Goal: Information Seeking & Learning: Compare options

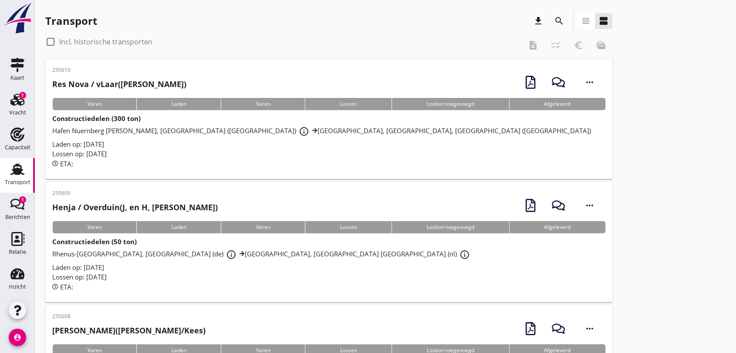
click at [49, 39] on div at bounding box center [50, 41] width 15 height 15
checkbox input "true"
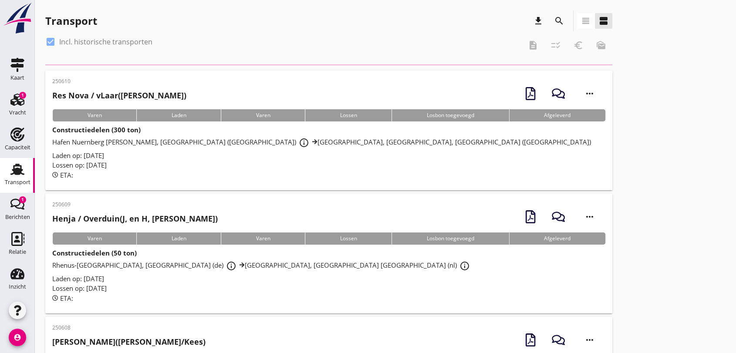
click at [555, 21] on icon "search" at bounding box center [559, 21] width 10 height 10
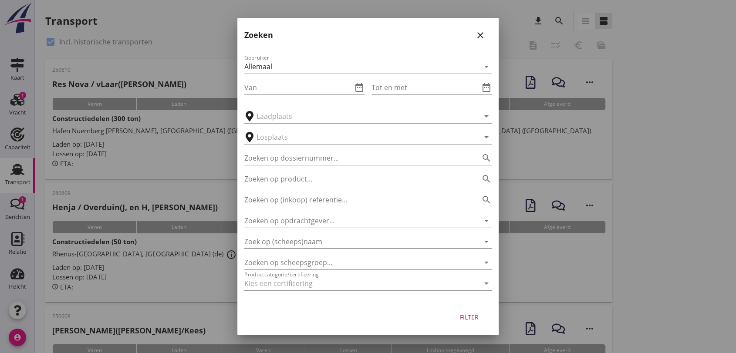
click at [286, 243] on input "Zoek op (scheeps)naam" at bounding box center [355, 242] width 223 height 14
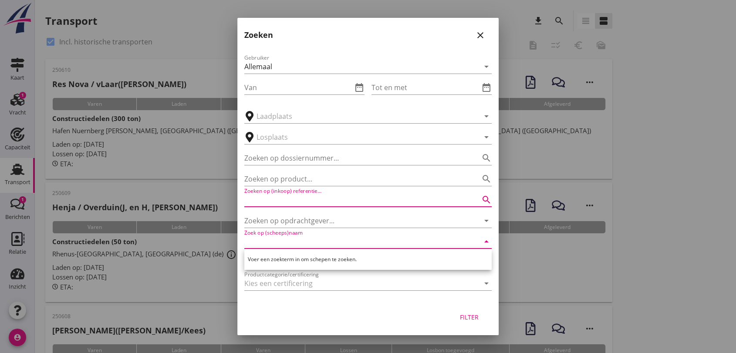
click at [302, 199] on input "Zoeken op (inkoop) referentie…" at bounding box center [355, 200] width 223 height 14
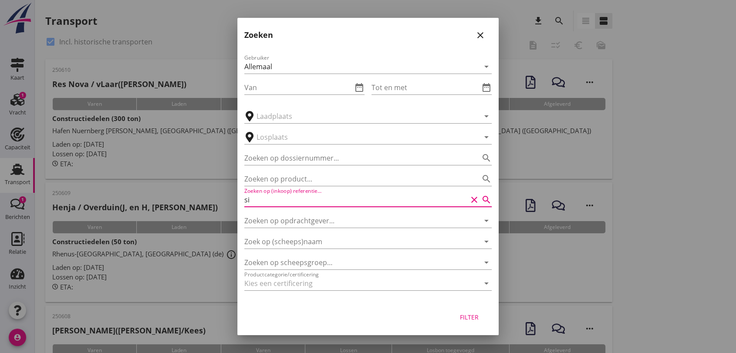
type input "s"
click at [315, 220] on input "Zoeken op opdrachtgever..." at bounding box center [355, 221] width 223 height 14
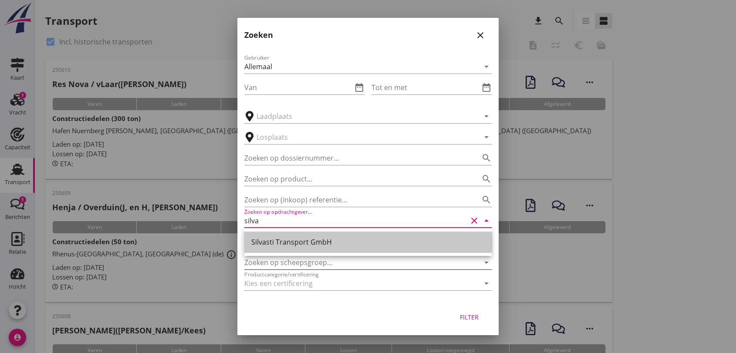
drag, startPoint x: 317, startPoint y: 245, endPoint x: 342, endPoint y: 258, distance: 28.3
click at [318, 245] on div "Silvasti Transport GmbH" at bounding box center [368, 242] width 234 height 10
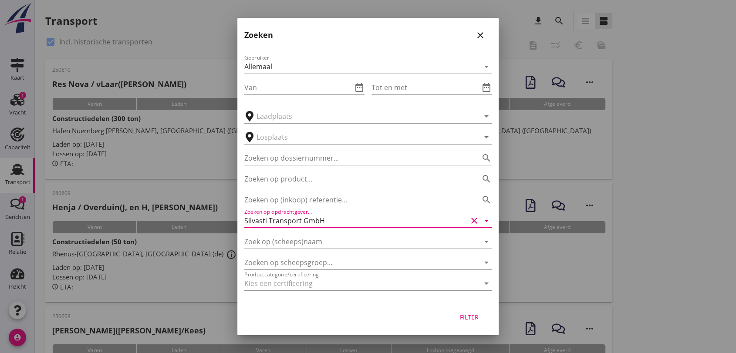
type input "Silvasti Transport GmbH"
click at [463, 315] on div "Filter" at bounding box center [469, 317] width 24 height 9
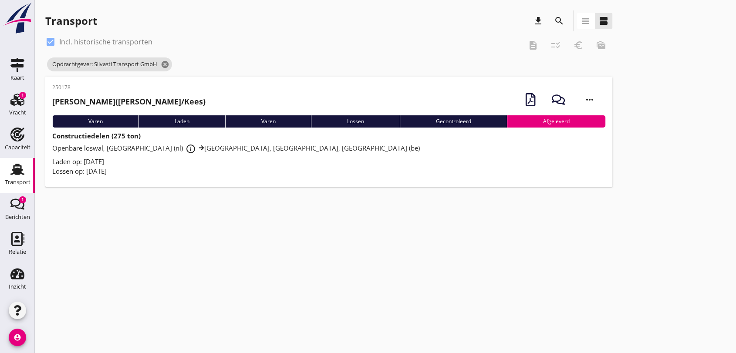
click at [110, 149] on span "Openbare loswal, Genemuiden (nl) info_outline [GEOGRAPHIC_DATA], [GEOGRAPHIC_DA…" at bounding box center [236, 148] width 368 height 9
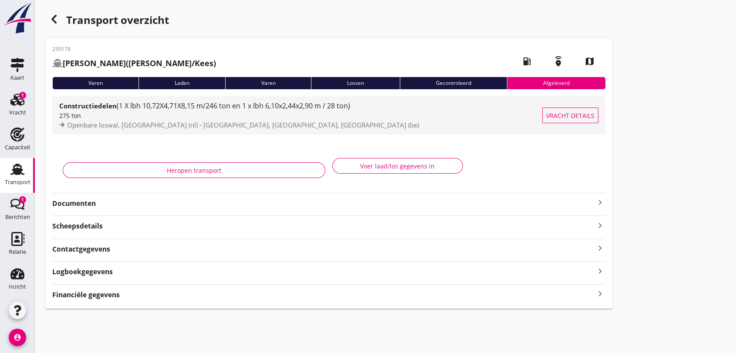
click at [245, 107] on span "(1 X lbh 10,72X4,71X8,15 m/246 ton en 1 x lbh 6,10x2,44x2,90 m / 28 ton)" at bounding box center [234, 106] width 234 height 10
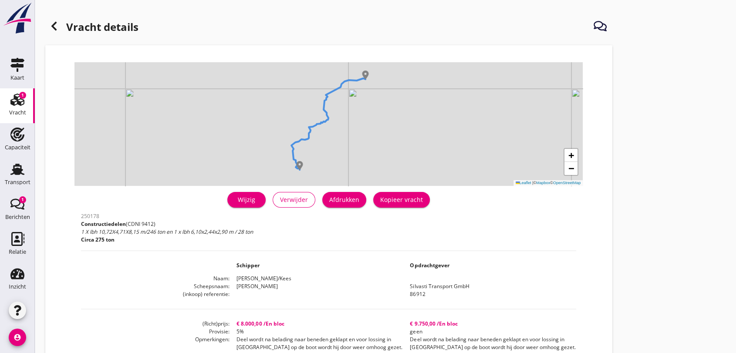
scroll to position [48, 0]
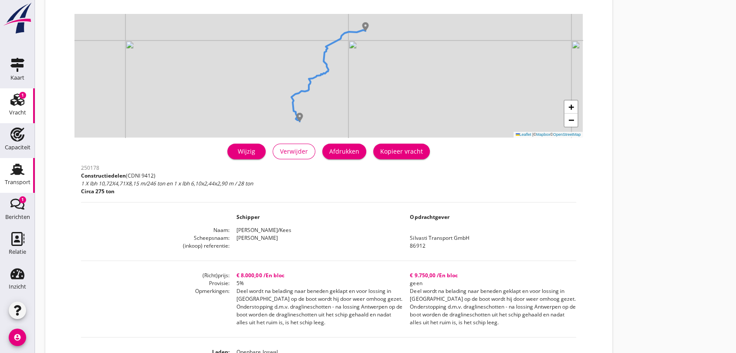
click at [13, 173] on use at bounding box center [17, 169] width 14 height 11
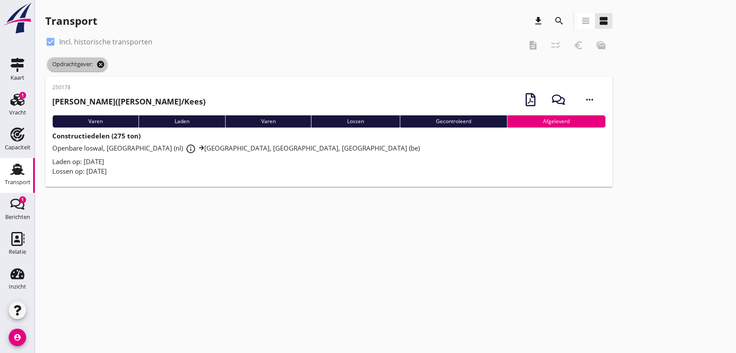
click at [101, 64] on icon "cancel" at bounding box center [100, 64] width 9 height 9
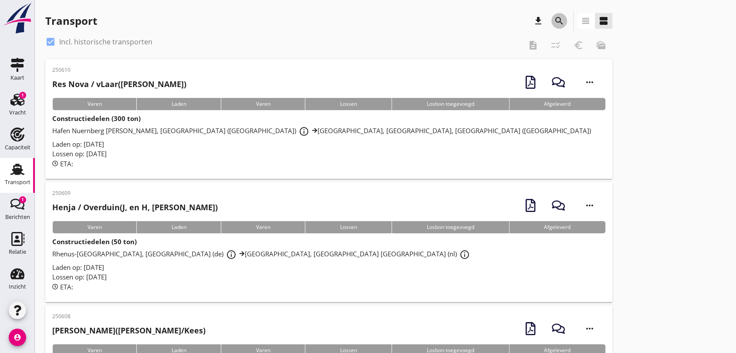
click at [558, 18] on icon "search" at bounding box center [559, 21] width 10 height 10
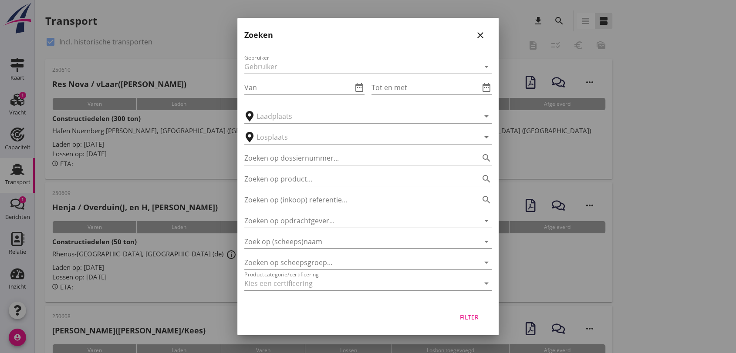
click at [323, 240] on input "Zoek op (scheeps)naam" at bounding box center [355, 242] width 223 height 14
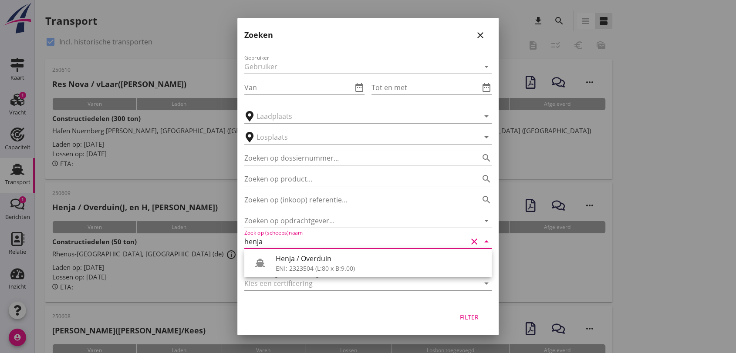
type input "henja"
click at [474, 320] on div "Filter" at bounding box center [469, 317] width 24 height 9
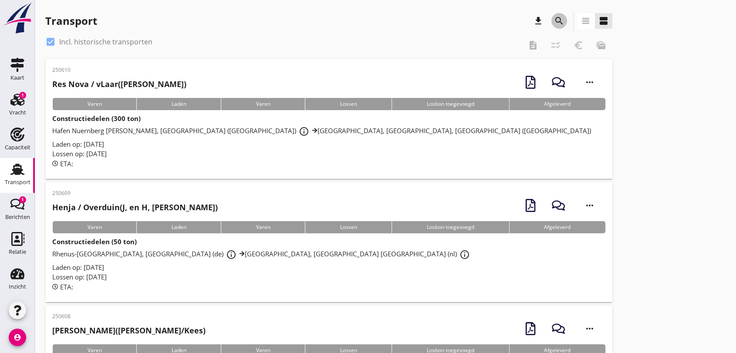
click at [559, 16] on icon "search" at bounding box center [559, 21] width 10 height 10
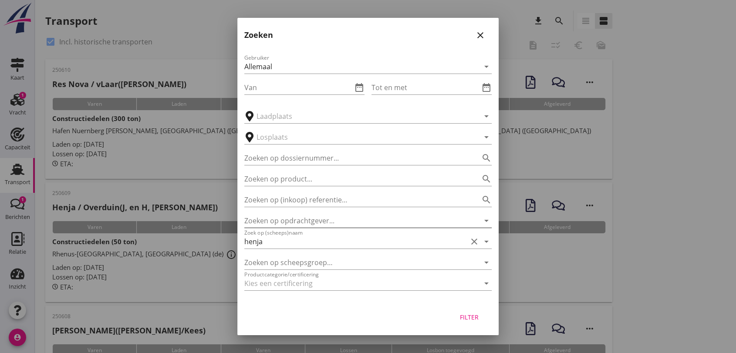
click at [299, 219] on input "Zoeken op opdrachtgever..." at bounding box center [355, 221] width 223 height 14
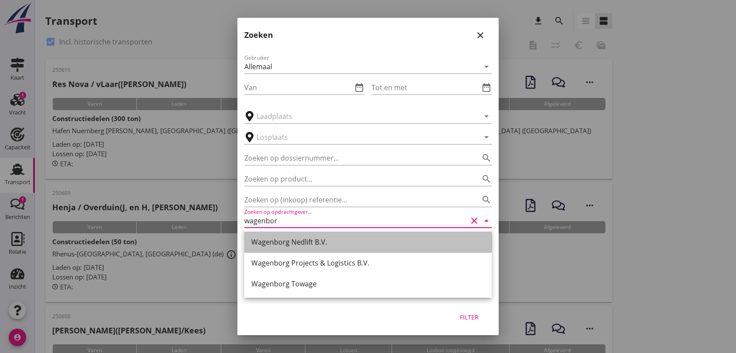
click at [315, 243] on div "Wagenborg Nedlift B.V." at bounding box center [368, 242] width 234 height 10
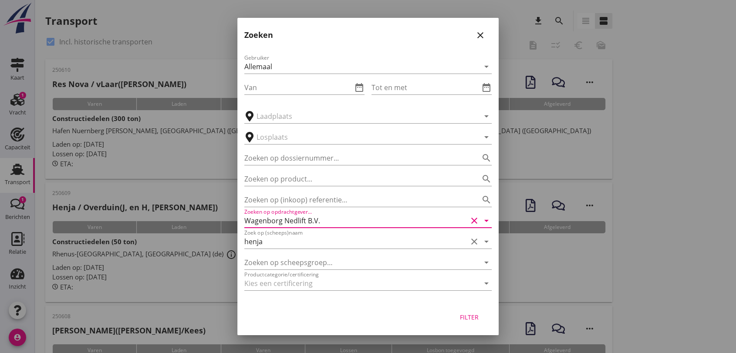
type input "Wagenborg Nedlift B.V."
click at [469, 316] on div "Filter" at bounding box center [469, 317] width 24 height 9
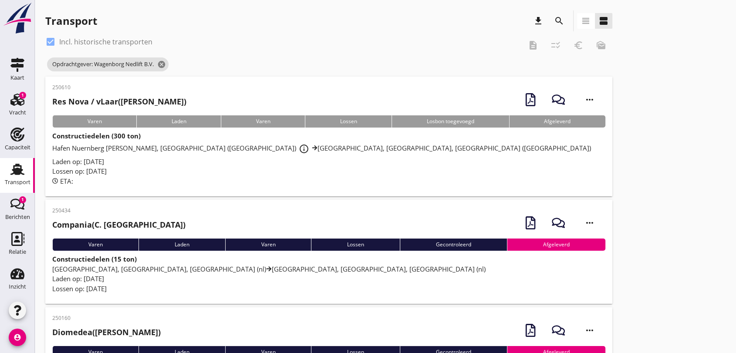
click at [214, 68] on div "Opdrachtgever: Wagenborg Nedlift B.V. cancel" at bounding box center [328, 64] width 567 height 17
click at [560, 22] on icon "search" at bounding box center [559, 21] width 10 height 10
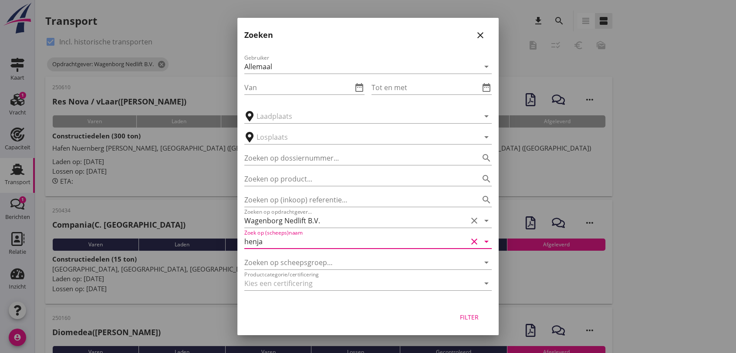
click at [288, 243] on input "henja" at bounding box center [355, 242] width 223 height 14
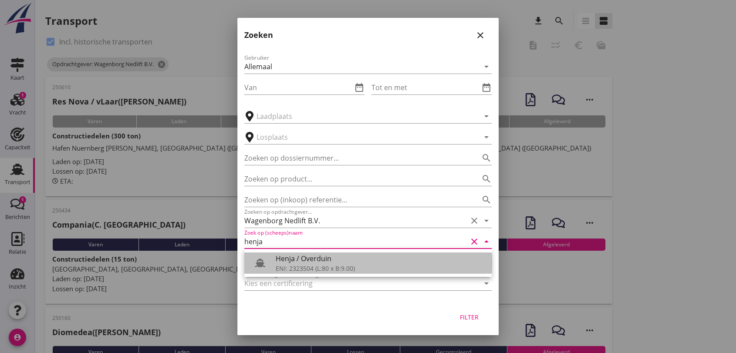
click at [306, 267] on div "ENI: 2323504 (L:80 x B:9.00)" at bounding box center [380, 268] width 209 height 9
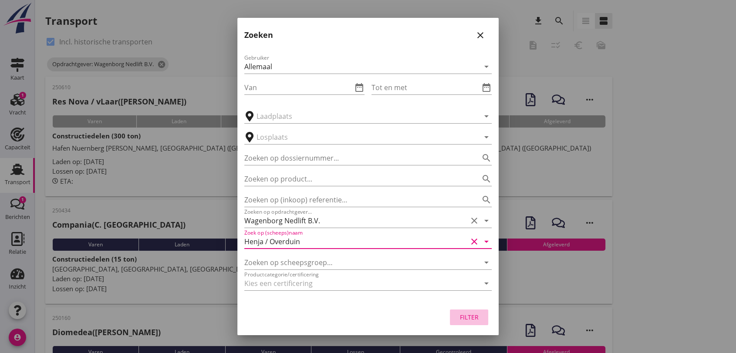
click at [471, 318] on div "Filter" at bounding box center [469, 317] width 24 height 9
type input "Henja / Overduin"
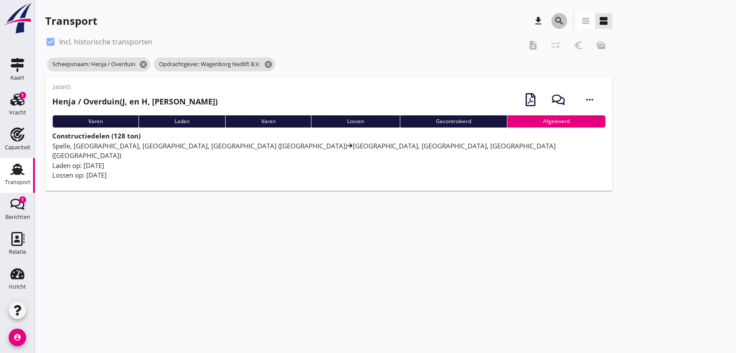
click at [562, 17] on icon "search" at bounding box center [559, 21] width 10 height 10
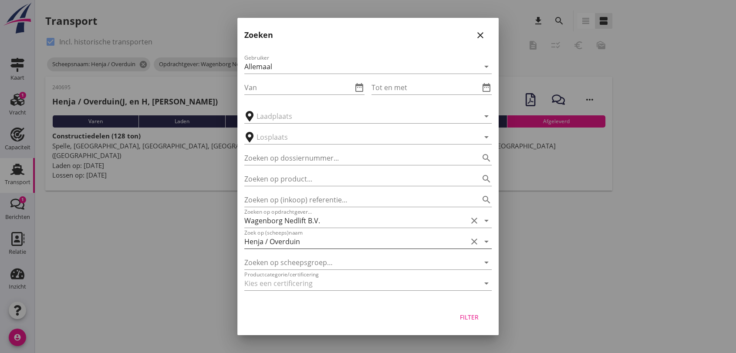
click at [478, 244] on icon "clear" at bounding box center [474, 242] width 10 height 10
click at [267, 238] on input "Zoek op (scheeps)naam" at bounding box center [355, 242] width 223 height 14
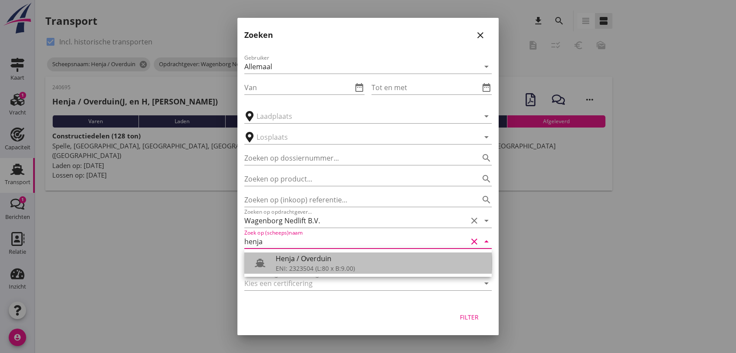
click at [275, 268] on div at bounding box center [263, 262] width 24 height 17
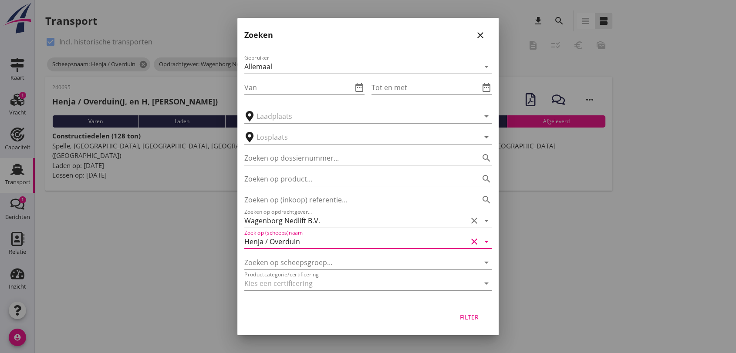
type input "Henja / Overduin"
click at [465, 318] on div "Filter" at bounding box center [469, 317] width 24 height 9
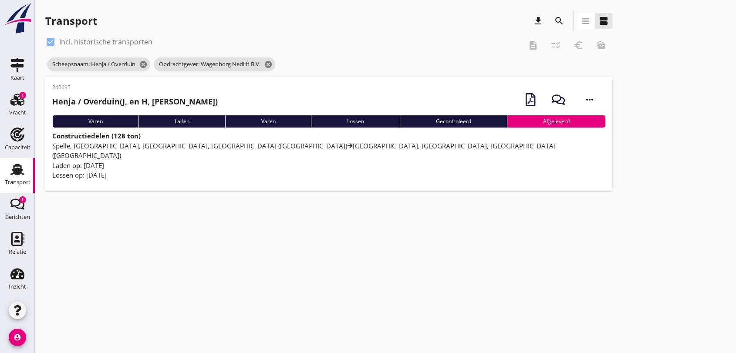
click at [84, 130] on div "240695 Henja / Overduin (J, en H, Overduin) more_horiz Varen Laden Varen Lossen…" at bounding box center [328, 134] width 567 height 114
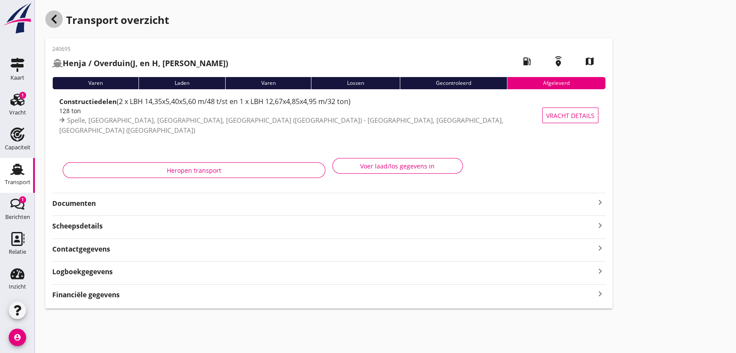
click at [51, 19] on icon "button" at bounding box center [54, 19] width 10 height 10
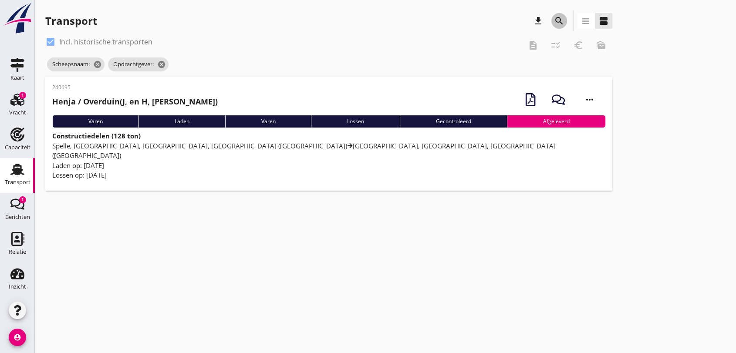
click at [562, 22] on icon "search" at bounding box center [559, 21] width 10 height 10
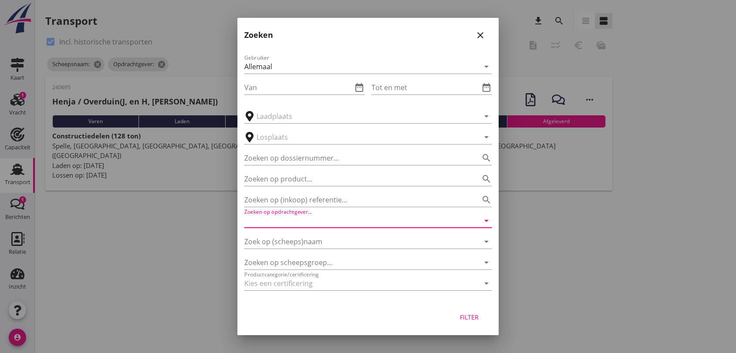
click at [315, 214] on input "Zoeken op opdrachtgever..." at bounding box center [355, 221] width 223 height 14
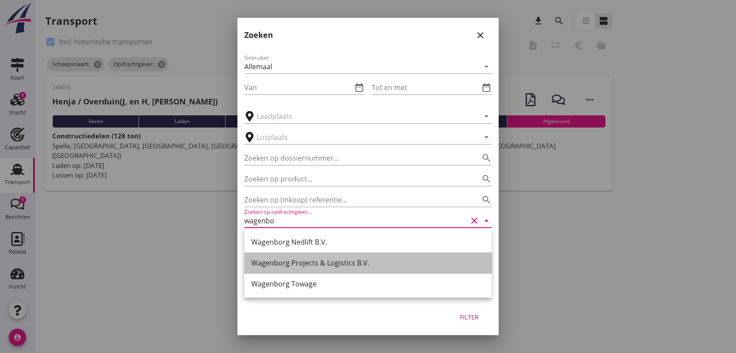
click at [326, 264] on div "Wagenborg Projects & Logistics B.V." at bounding box center [368, 263] width 234 height 10
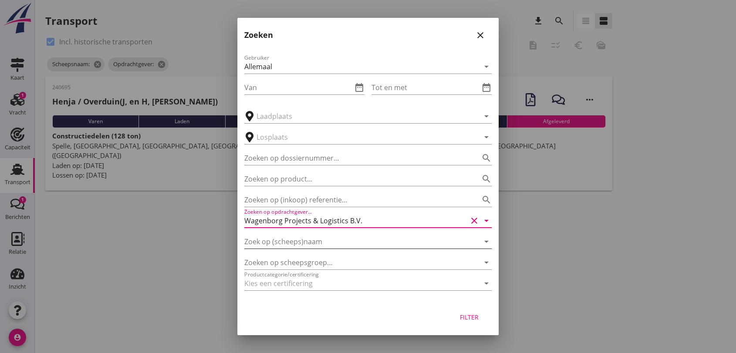
type input "Wagenborg Projects & Logistics B.V."
click at [306, 244] on input "Zoek op (scheeps)naam" at bounding box center [355, 242] width 223 height 14
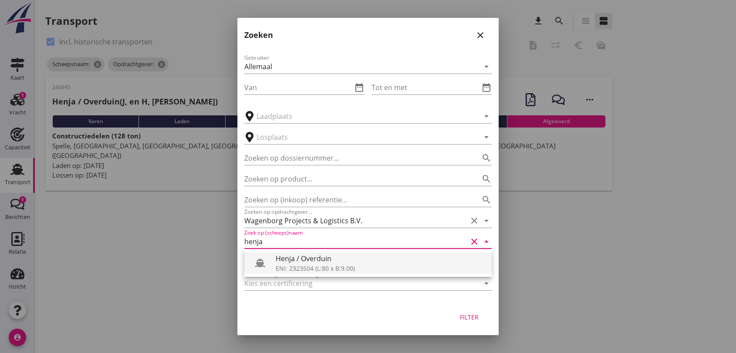
click at [336, 263] on div "Henja / Overduin" at bounding box center [380, 259] width 209 height 10
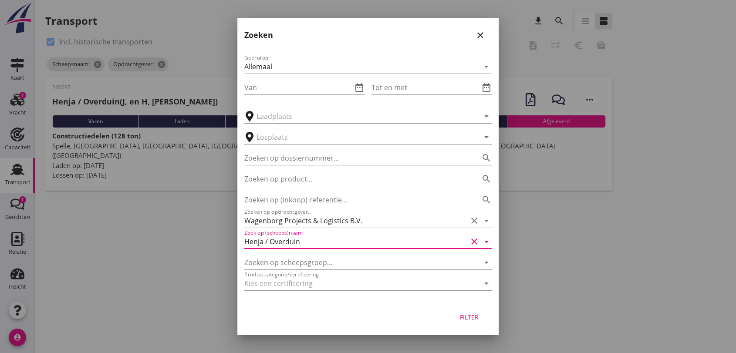
type input "Henja / Overduin"
click at [467, 316] on div "Filter" at bounding box center [469, 317] width 24 height 9
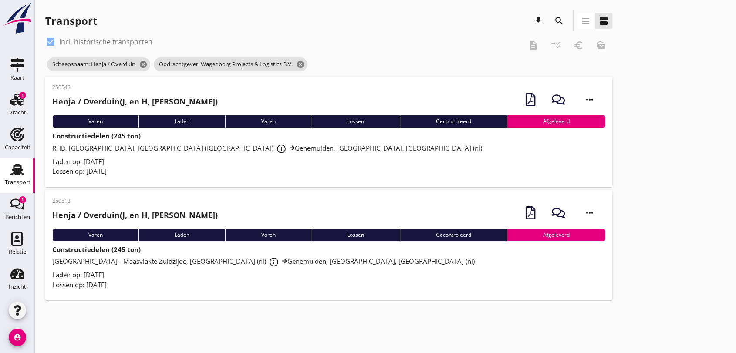
click at [89, 250] on strong "Constructiedelen (245 ton)" at bounding box center [96, 249] width 88 height 9
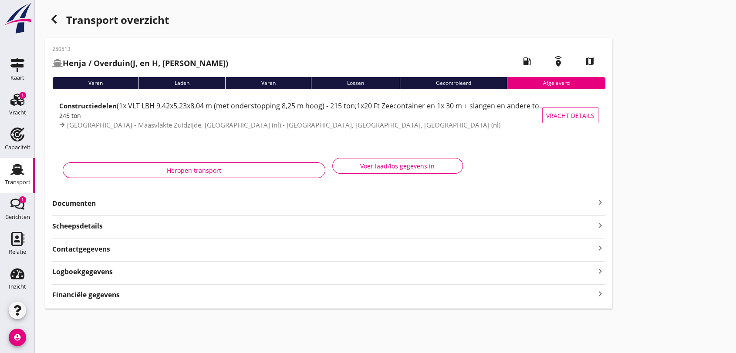
click at [190, 107] on span "(1x VLT LBH 9,42x5,23x8,04 m (met onderstopping 8,25 m hoog) - 215 ton;1x20 Ft …" at bounding box center [345, 106] width 457 height 10
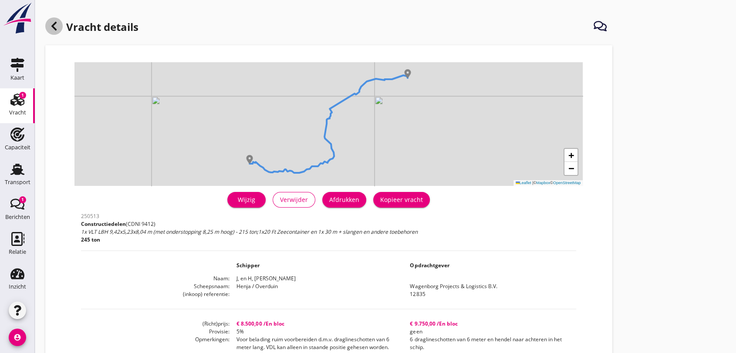
click at [53, 25] on use at bounding box center [53, 26] width 5 height 9
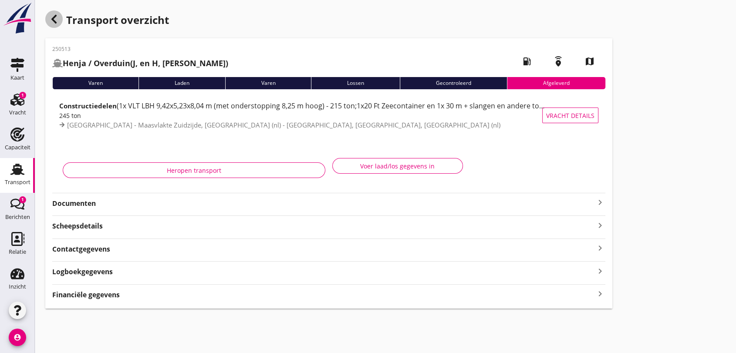
click at [55, 21] on icon "button" at bounding box center [54, 19] width 10 height 10
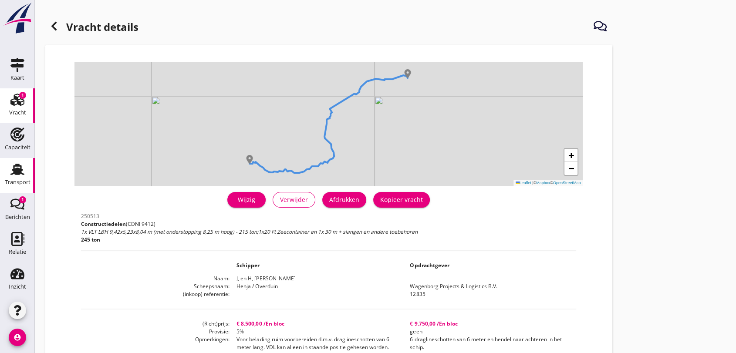
click at [16, 168] on icon "Transport" at bounding box center [17, 170] width 14 height 14
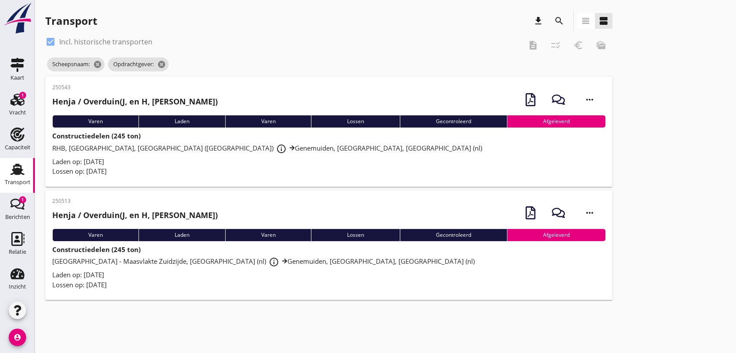
click at [80, 141] on div "RHB, [GEOGRAPHIC_DATA], [GEOGRAPHIC_DATA] ([GEOGRAPHIC_DATA]) info_outline [GEO…" at bounding box center [328, 149] width 553 height 16
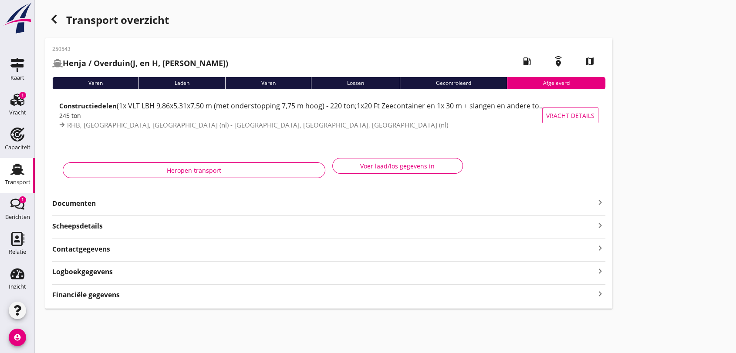
click at [147, 114] on div "245 ton" at bounding box center [302, 115] width 486 height 9
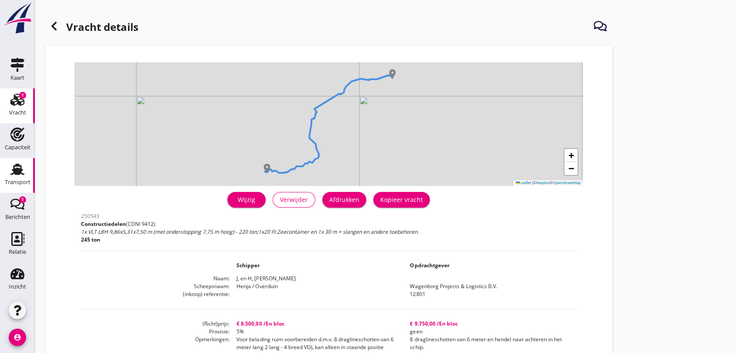
click at [14, 165] on use at bounding box center [17, 169] width 14 height 11
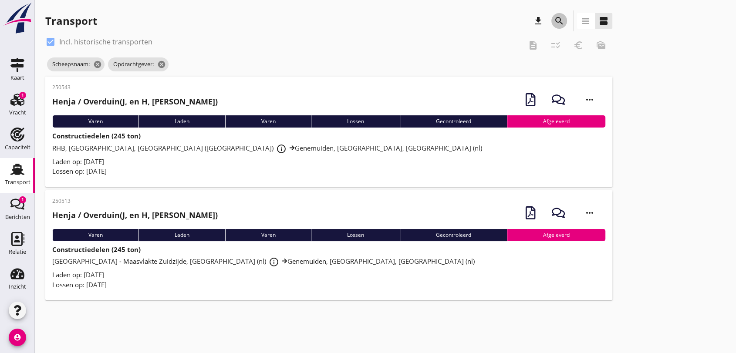
click at [557, 20] on icon "search" at bounding box center [559, 21] width 10 height 10
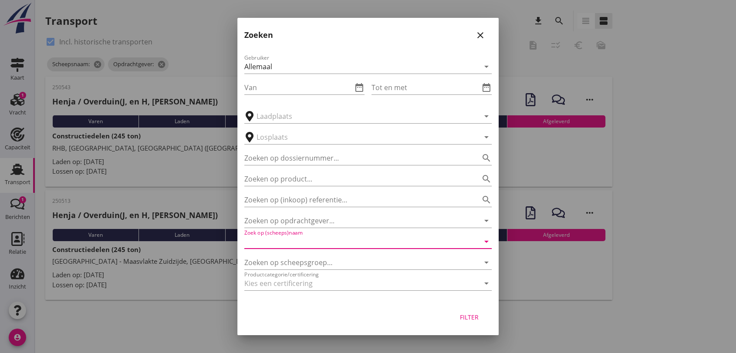
click at [320, 243] on input "Zoek op (scheeps)naam" at bounding box center [355, 242] width 223 height 14
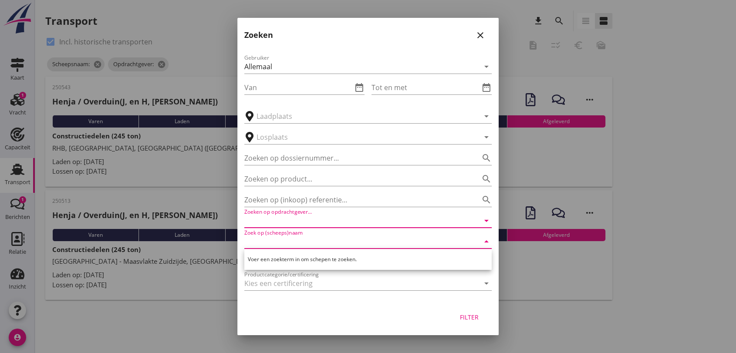
click at [312, 217] on input "Zoeken op opdrachtgever..." at bounding box center [355, 221] width 223 height 14
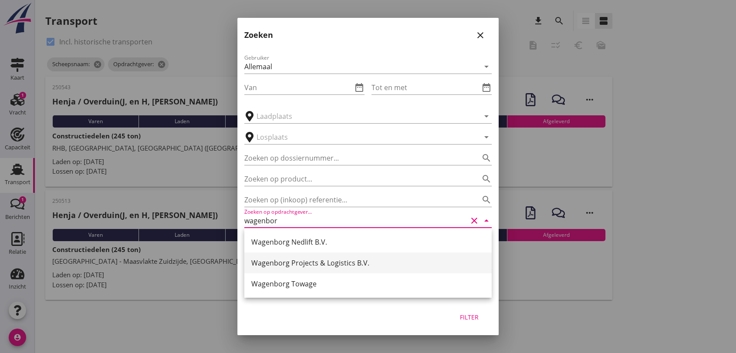
click at [315, 262] on div "Wagenborg Projects & Logistics B.V." at bounding box center [368, 263] width 234 height 10
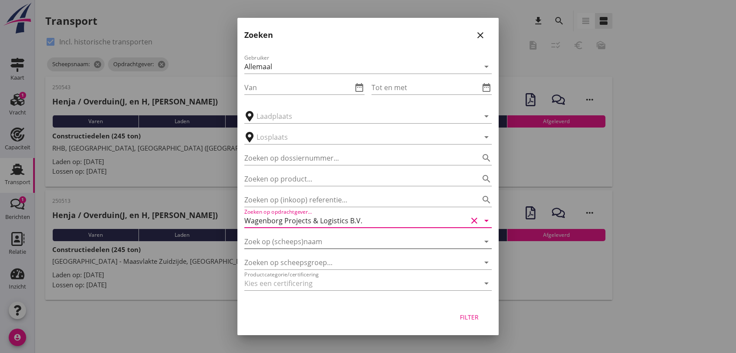
type input "Wagenborg Projects & Logistics B.V."
click at [331, 244] on input "Zoek op (scheeps)naam" at bounding box center [355, 242] width 223 height 14
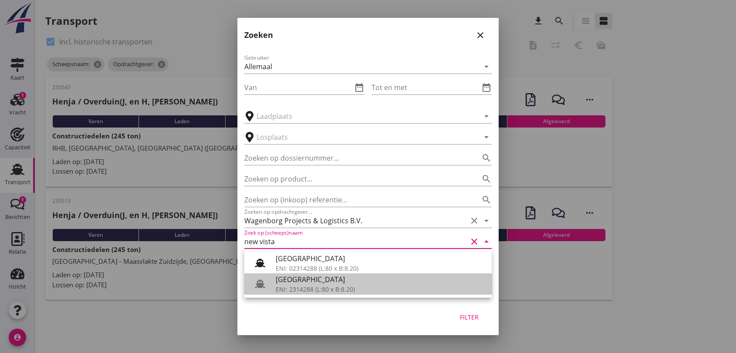
click at [342, 294] on div "ENI: 2314288 (L:80 x B:8.20)" at bounding box center [380, 289] width 209 height 9
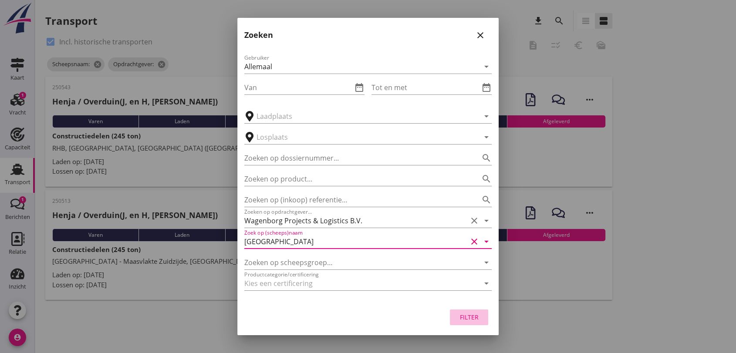
click at [480, 314] on div "Filter" at bounding box center [469, 317] width 24 height 9
type input "[GEOGRAPHIC_DATA]"
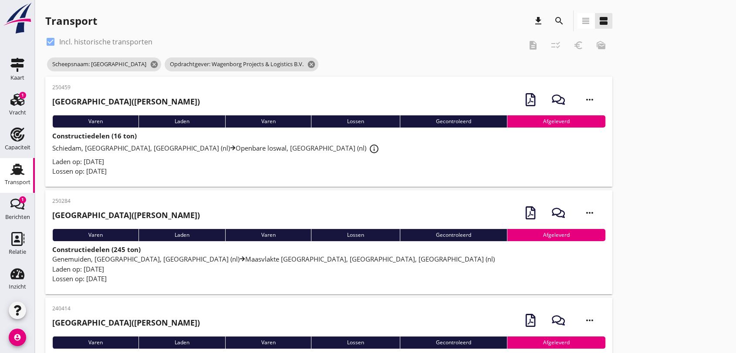
click at [204, 151] on span "[GEOGRAPHIC_DATA], [GEOGRAPHIC_DATA], [GEOGRAPHIC_DATA] (nl) Openbare loswal, […" at bounding box center [217, 148] width 330 height 9
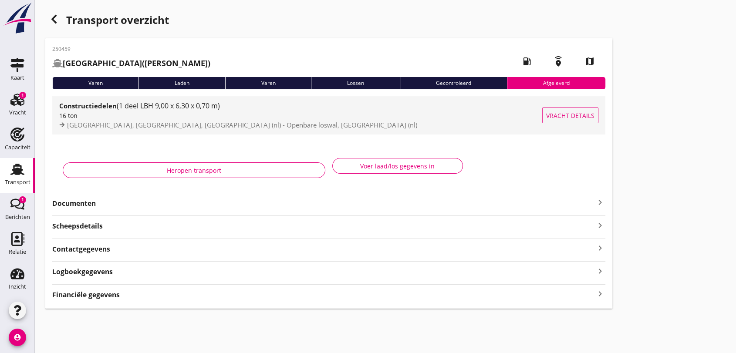
click at [178, 104] on span "(1 deel LBH 9,00 x 6,30 x 0,70 m)" at bounding box center [168, 106] width 103 height 10
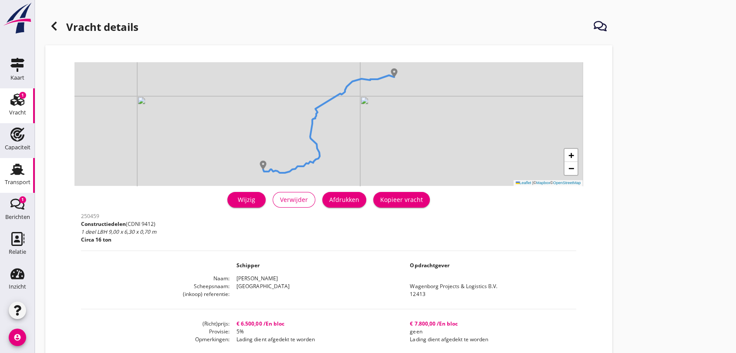
click at [17, 171] on use at bounding box center [17, 169] width 14 height 11
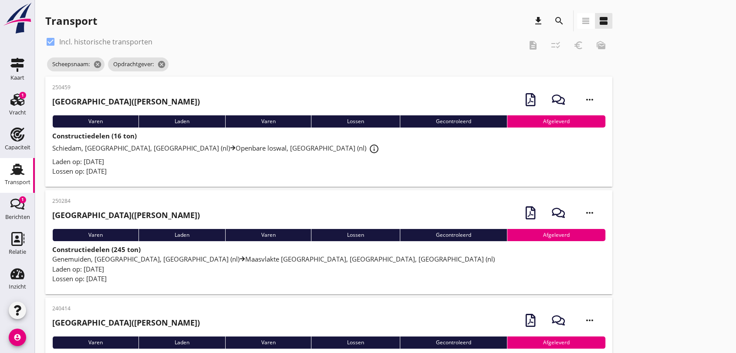
scroll to position [68, 0]
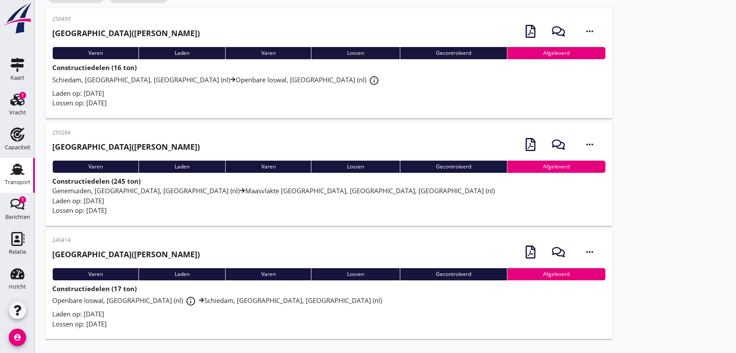
click at [184, 185] on div "Constructiedelen (245 ton) [GEOGRAPHIC_DATA], [GEOGRAPHIC_DATA], [GEOGRAPHIC_DA…" at bounding box center [328, 195] width 553 height 39
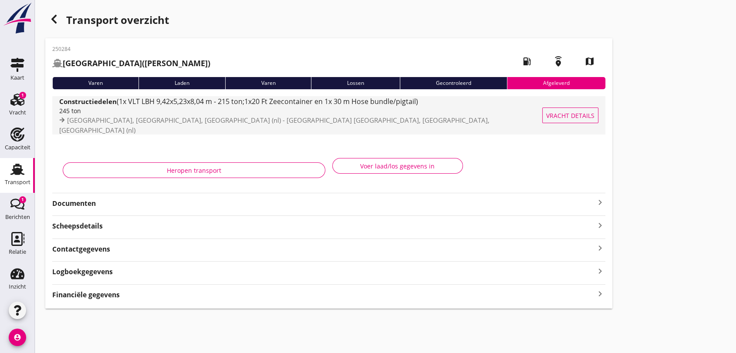
click at [208, 104] on span "(1x VLT LBH 9,42x5,23x8,04 m - 215 ton;1x20 Ft Zeecontainer en 1x 30 m Hose bun…" at bounding box center [268, 102] width 302 height 10
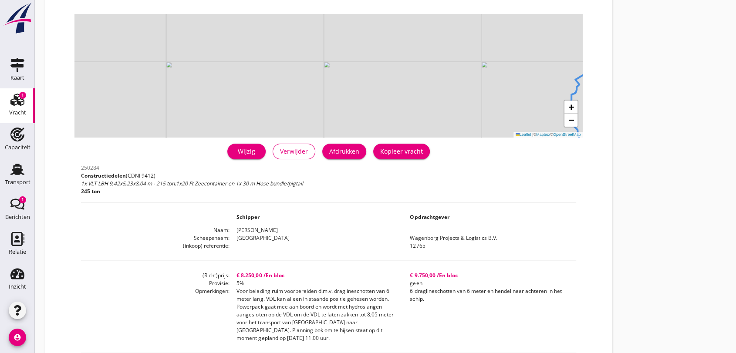
scroll to position [97, 0]
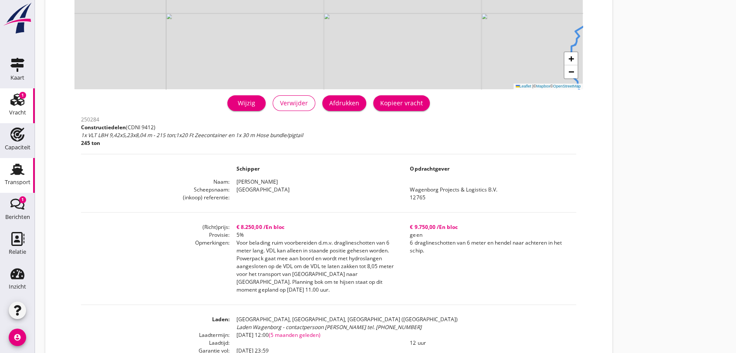
click at [11, 172] on use at bounding box center [17, 169] width 14 height 11
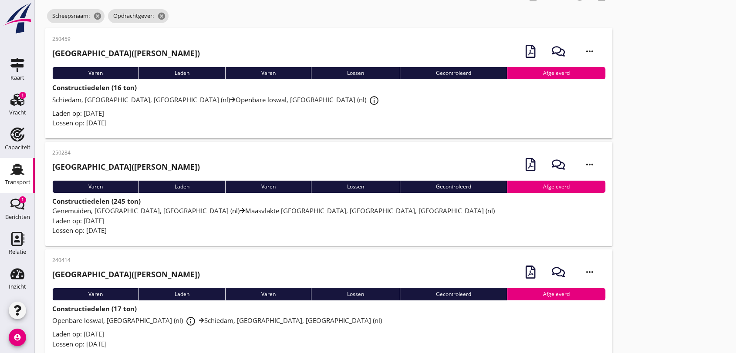
scroll to position [68, 0]
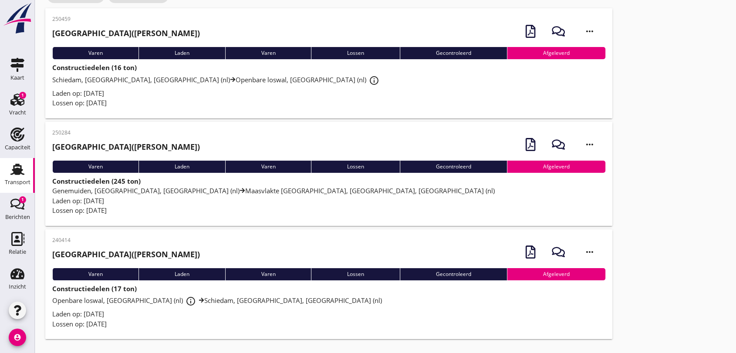
click at [208, 298] on span "Openbare loswal, Genemuiden (nl) info_outline [GEOGRAPHIC_DATA], [GEOGRAPHIC_DA…" at bounding box center [217, 300] width 330 height 9
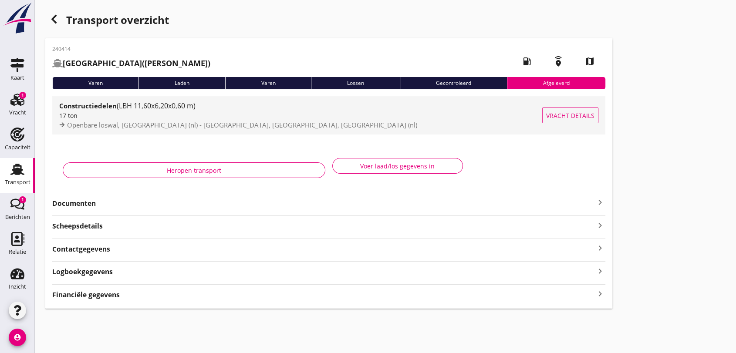
click at [137, 107] on span "(LBH 11,60x6,20x0,60 m)" at bounding box center [156, 106] width 79 height 10
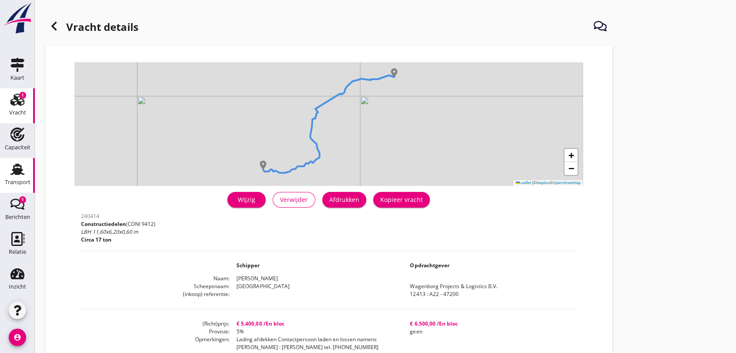
click at [16, 170] on use at bounding box center [17, 169] width 14 height 11
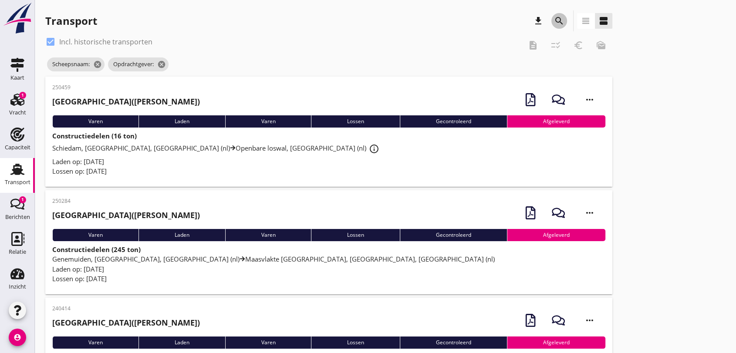
click at [557, 17] on icon "search" at bounding box center [559, 21] width 10 height 10
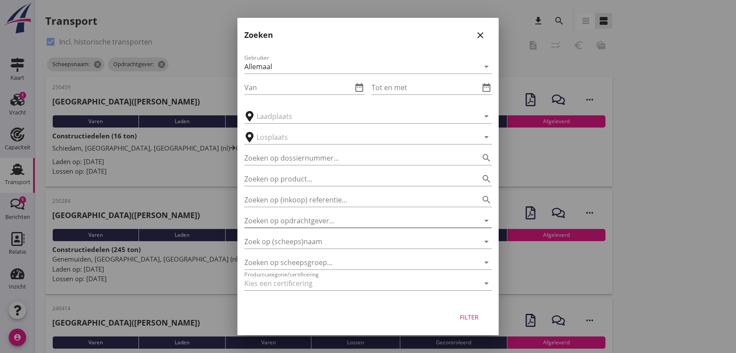
click at [327, 217] on input "Zoeken op opdrachtgever..." at bounding box center [355, 221] width 223 height 14
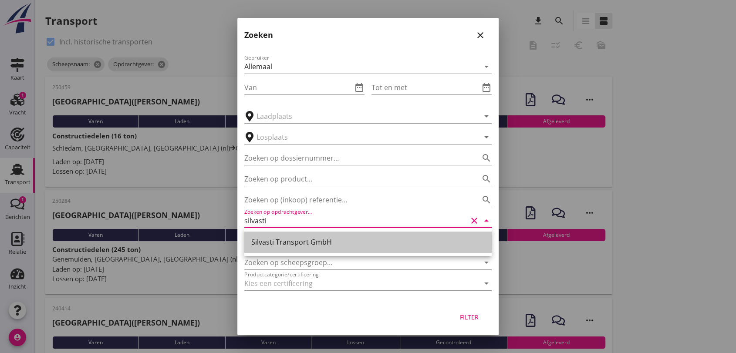
click at [294, 241] on div "Silvasti Transport GmbH" at bounding box center [368, 242] width 234 height 10
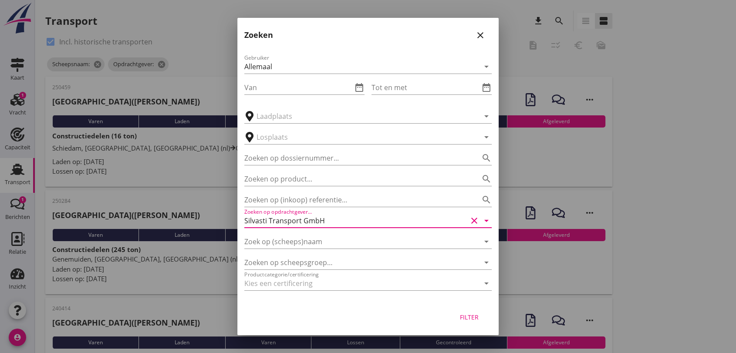
type input "Silvasti Transport GmbH"
click at [467, 315] on div "Filter" at bounding box center [469, 317] width 24 height 9
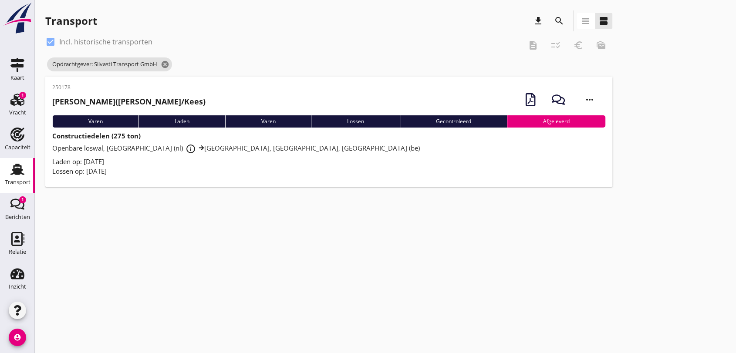
click at [97, 139] on strong "Constructiedelen (275 ton)" at bounding box center [96, 136] width 88 height 9
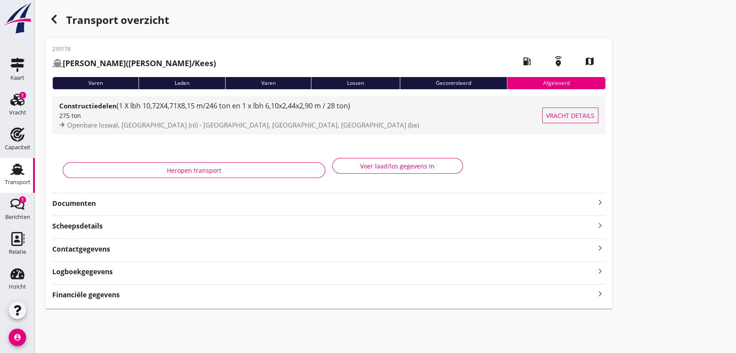
click at [185, 105] on span "(1 X lbh 10,72X4,71X8,15 m/246 ton en 1 x lbh 6,10x2,44x2,90 m / 28 ton)" at bounding box center [234, 106] width 234 height 10
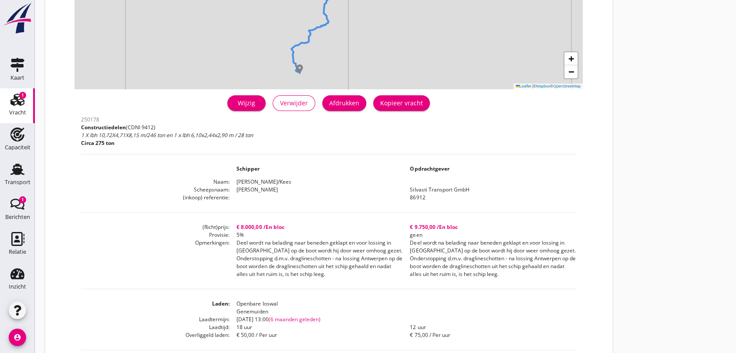
scroll to position [145, 0]
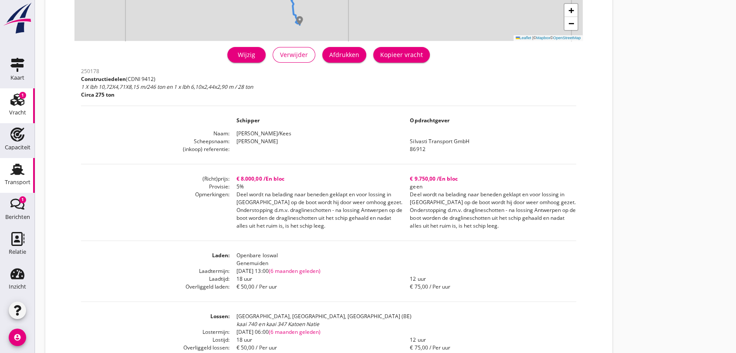
click at [14, 170] on use at bounding box center [17, 169] width 14 height 11
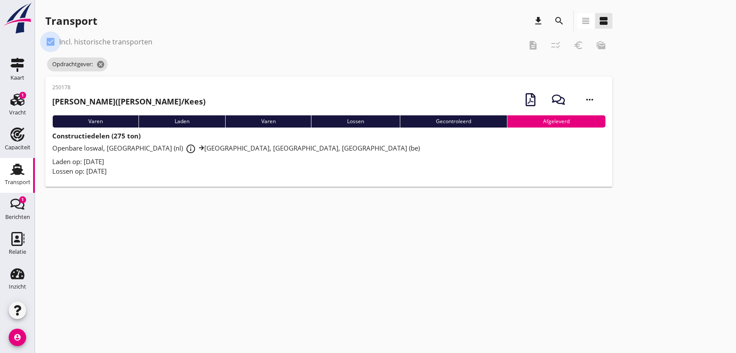
click at [44, 38] on div at bounding box center [50, 41] width 15 height 15
checkbox input "false"
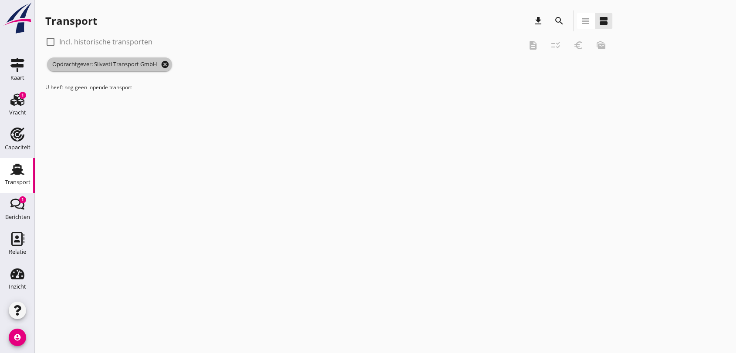
click at [167, 61] on icon "cancel" at bounding box center [165, 64] width 9 height 9
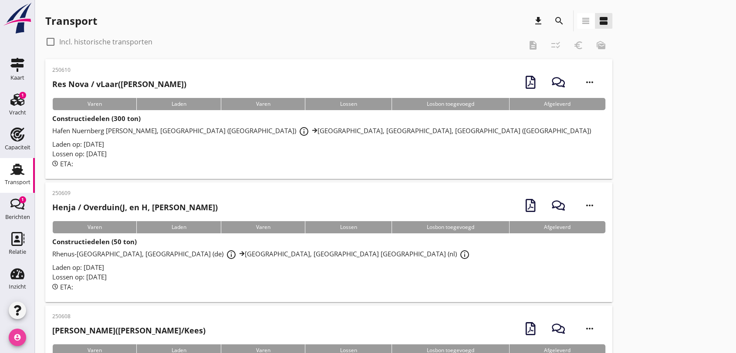
click at [14, 339] on icon "account_circle" at bounding box center [17, 337] width 17 height 17
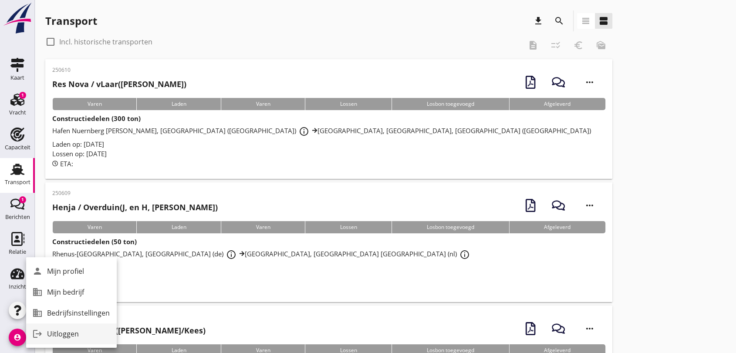
click at [71, 337] on div "Uitloggen" at bounding box center [78, 334] width 63 height 10
